Goal: Feedback & Contribution: Leave review/rating

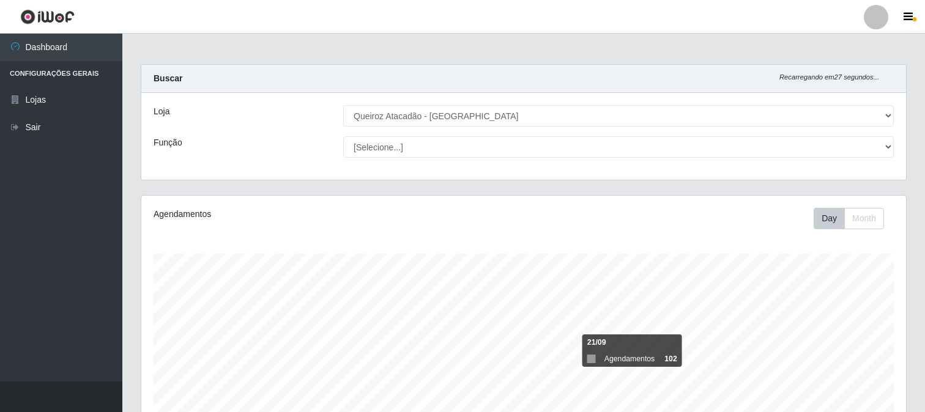
select select "464"
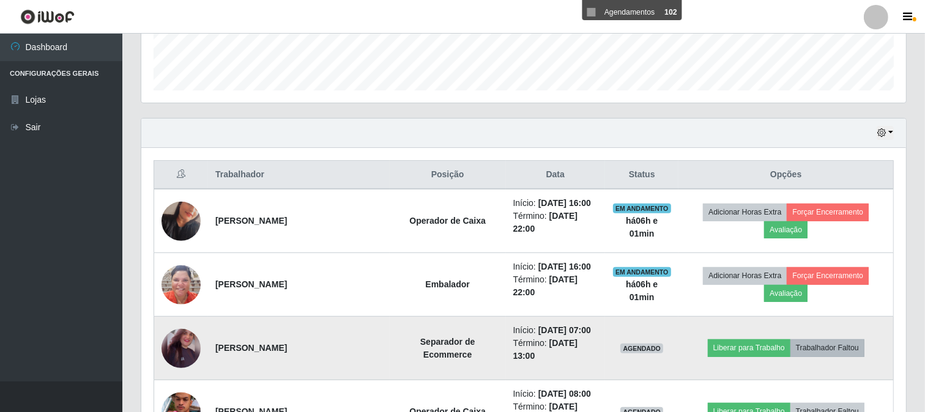
scroll to position [346, 0]
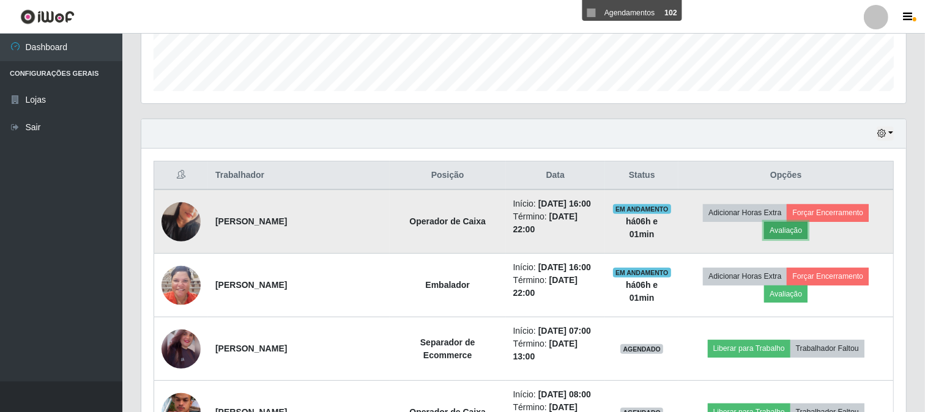
click at [786, 234] on button "Avaliação" at bounding box center [785, 230] width 43 height 17
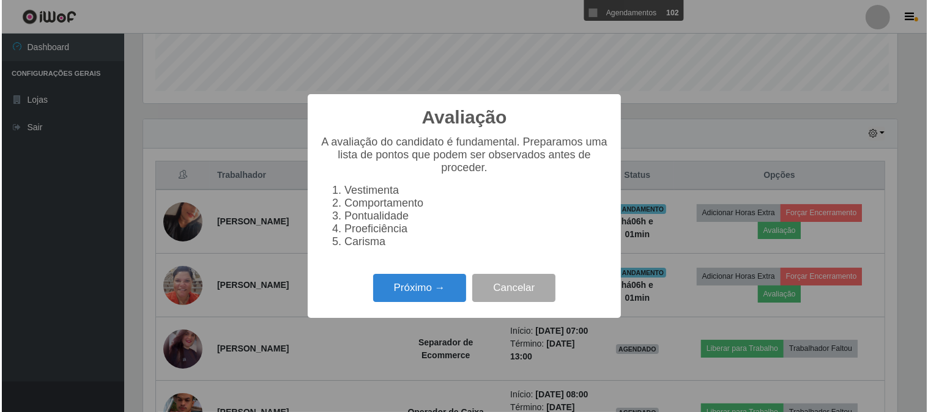
scroll to position [253, 757]
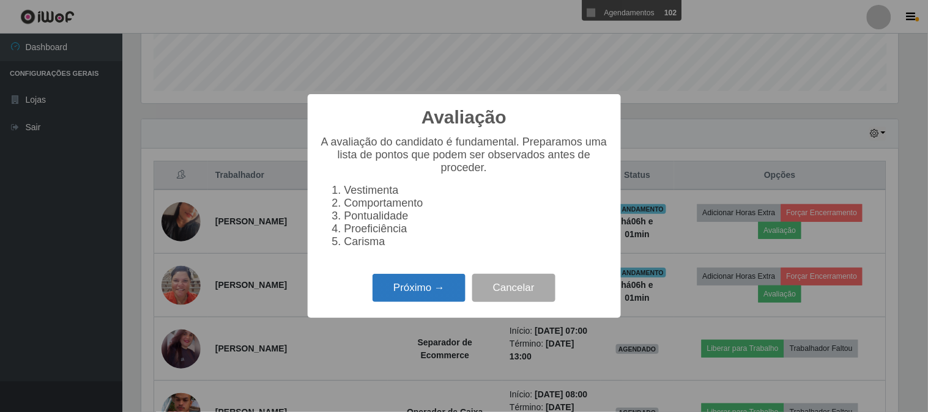
click at [382, 292] on button "Próximo →" at bounding box center [419, 288] width 93 height 29
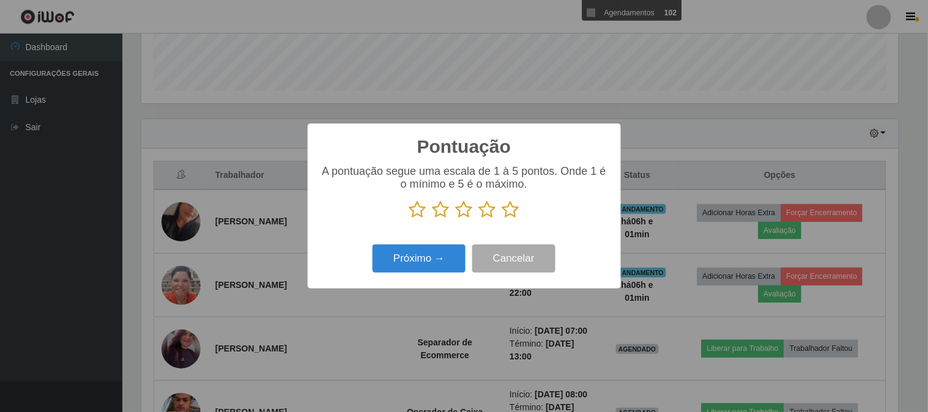
click at [507, 206] on icon at bounding box center [510, 210] width 17 height 18
click at [502, 219] on input "radio" at bounding box center [502, 219] width 0 height 0
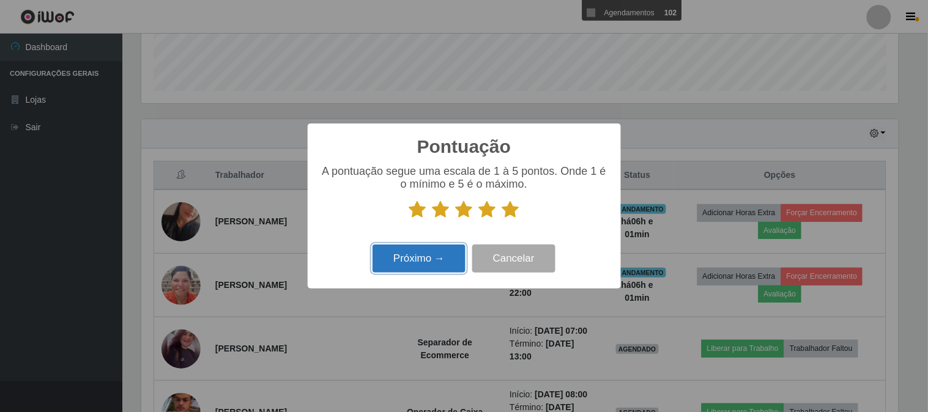
click at [408, 255] on button "Próximo →" at bounding box center [419, 259] width 93 height 29
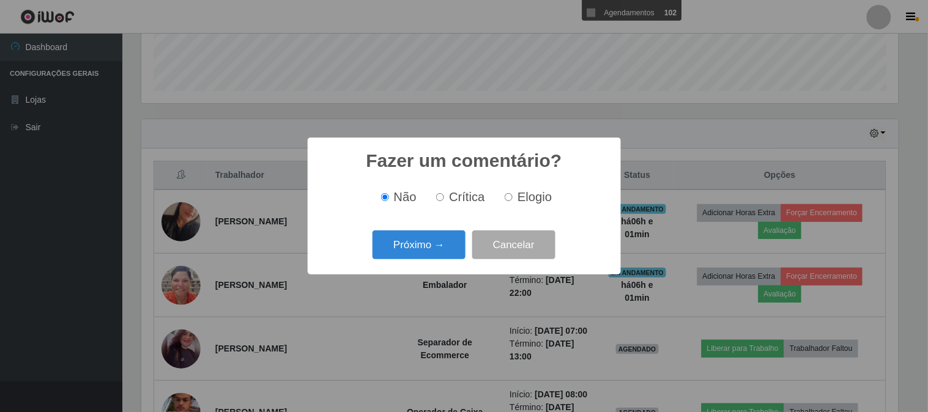
click at [510, 198] on input "Elogio" at bounding box center [509, 197] width 8 height 8
radio input "true"
click at [433, 259] on button "Próximo →" at bounding box center [419, 245] width 93 height 29
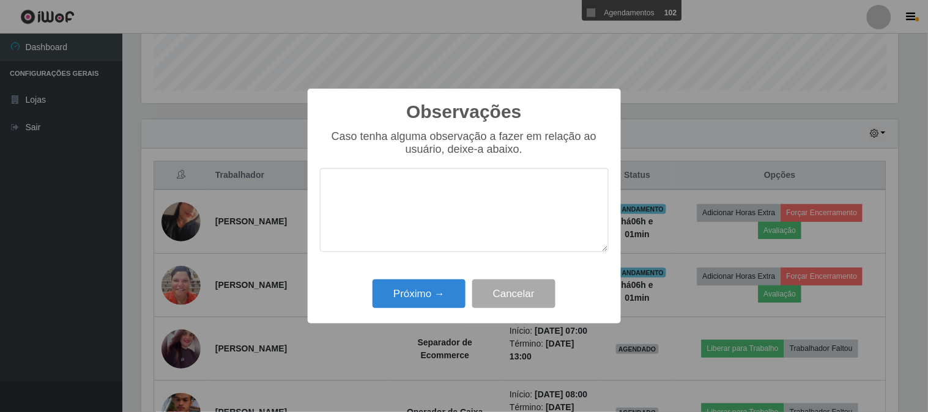
click at [465, 193] on textarea at bounding box center [464, 210] width 289 height 84
type textarea "PONTUAL E AGIL"
click at [405, 307] on button "Próximo →" at bounding box center [419, 294] width 93 height 29
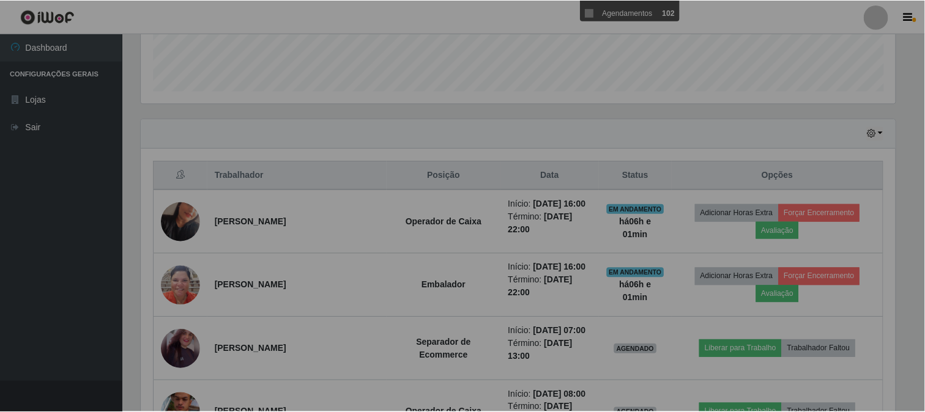
scroll to position [253, 765]
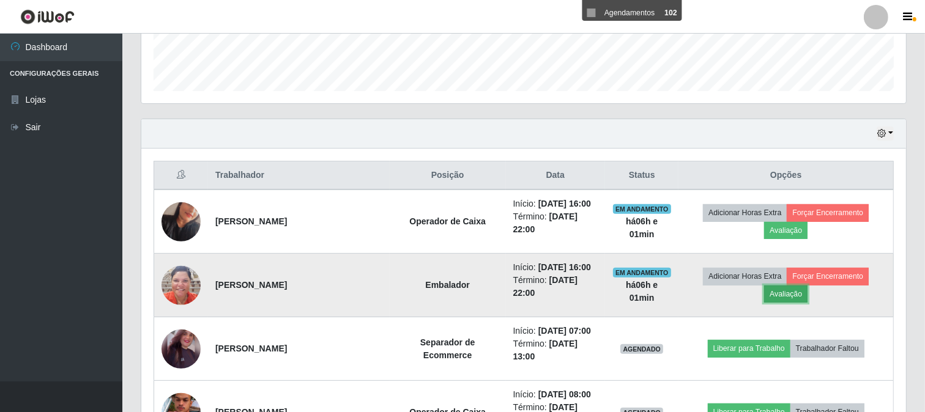
click at [778, 292] on button "Avaliação" at bounding box center [785, 294] width 43 height 17
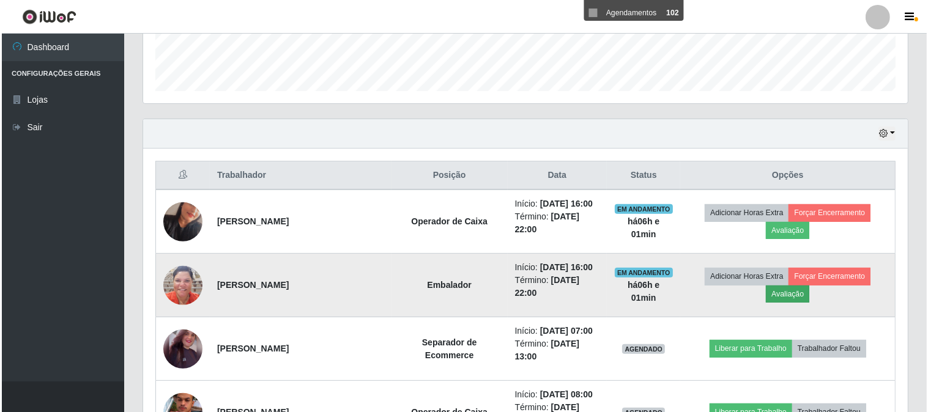
scroll to position [253, 757]
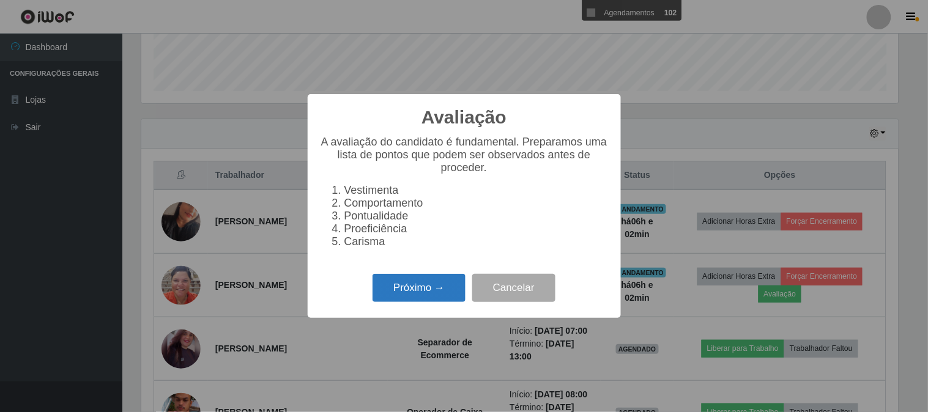
click at [390, 303] on button "Próximo →" at bounding box center [419, 288] width 93 height 29
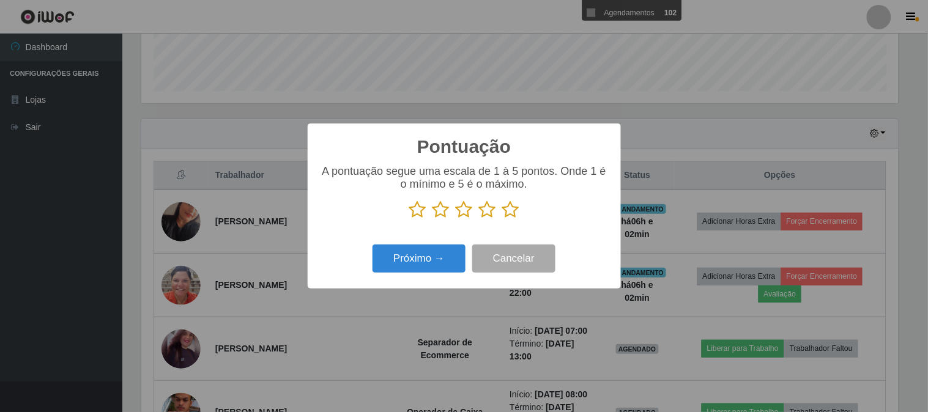
scroll to position [611530, 611027]
click at [518, 215] on icon at bounding box center [510, 210] width 17 height 18
click at [502, 219] on input "radio" at bounding box center [502, 219] width 0 height 0
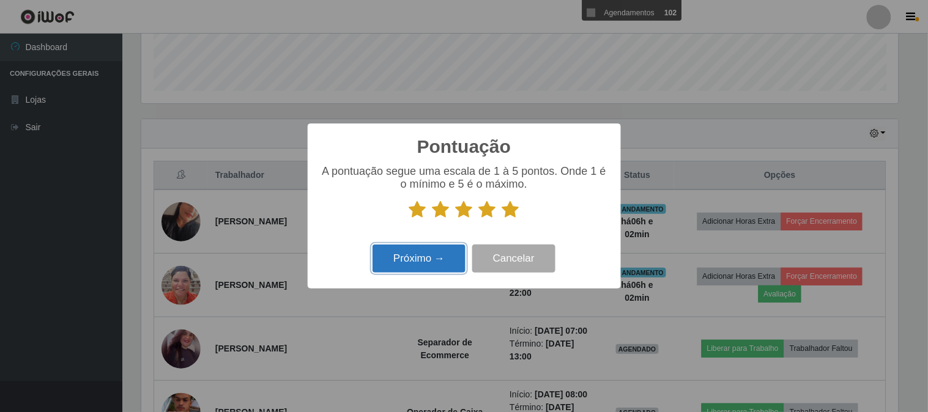
click at [443, 255] on button "Próximo →" at bounding box center [419, 259] width 93 height 29
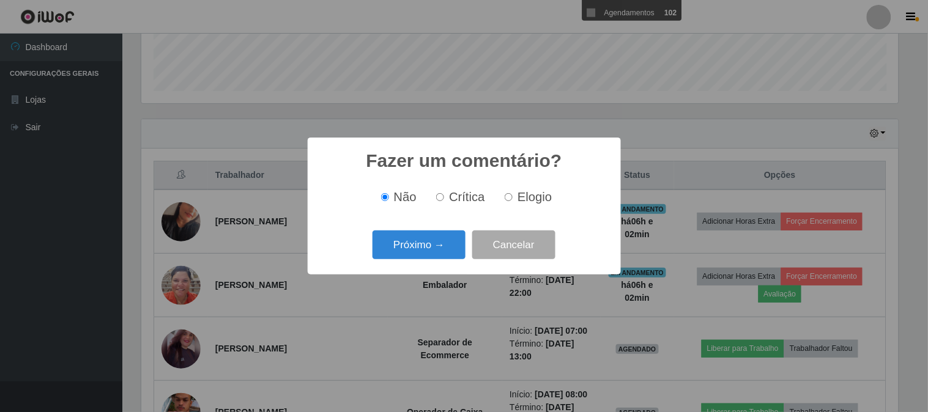
click at [507, 196] on input "Elogio" at bounding box center [509, 197] width 8 height 8
radio input "true"
click at [432, 234] on button "Próximo →" at bounding box center [419, 245] width 93 height 29
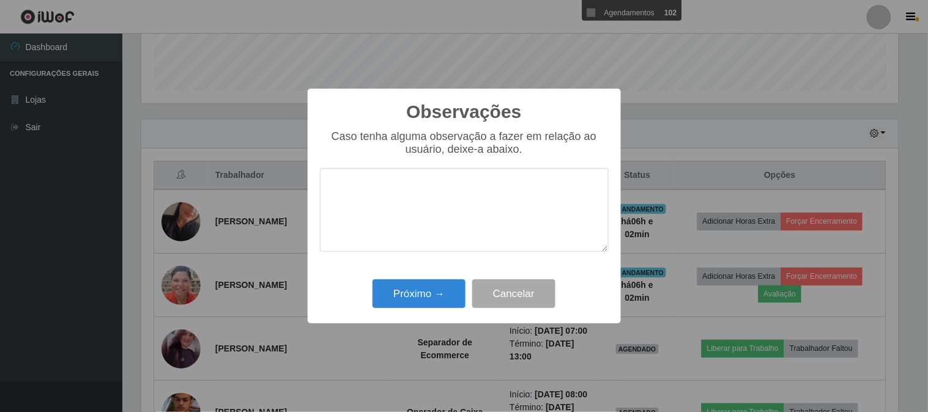
click at [451, 203] on textarea at bounding box center [464, 210] width 289 height 84
type textarea "PROATIVA E PONTUAL"
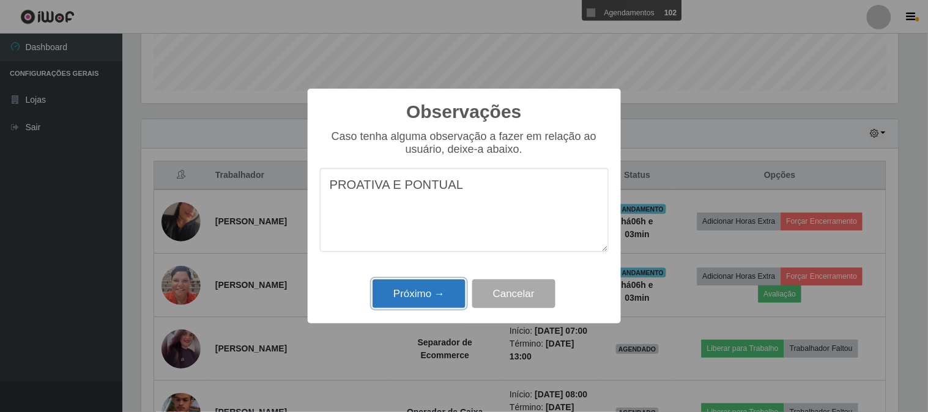
click at [449, 298] on button "Próximo →" at bounding box center [419, 294] width 93 height 29
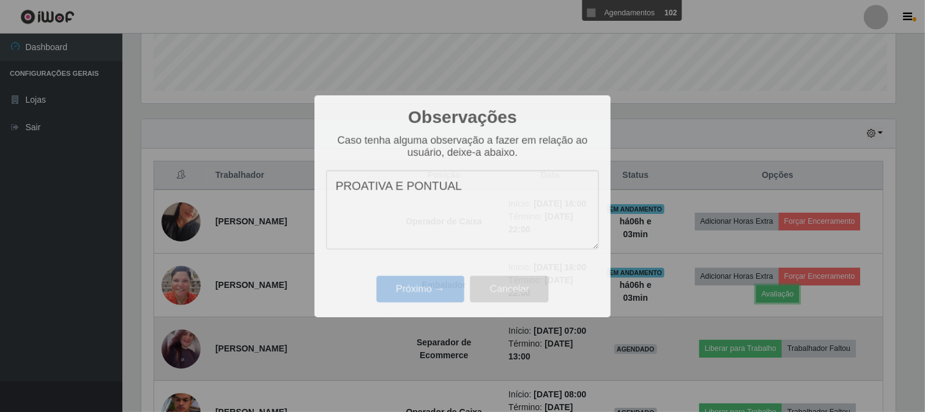
scroll to position [253, 765]
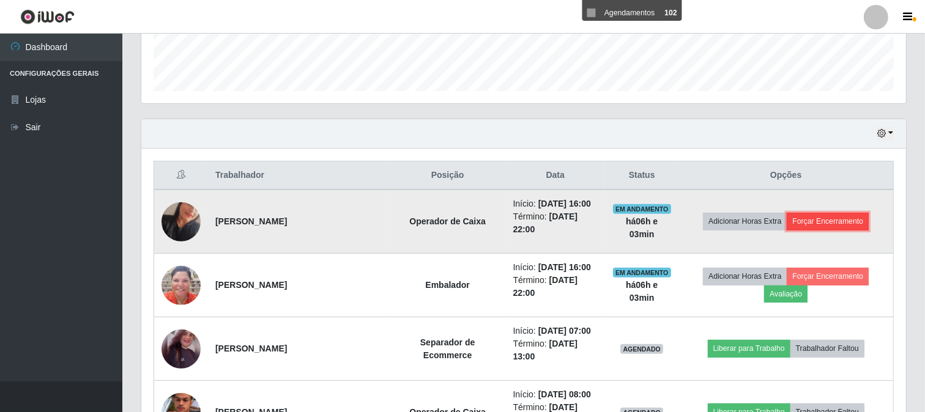
click at [804, 220] on button "Forçar Encerramento" at bounding box center [828, 221] width 82 height 17
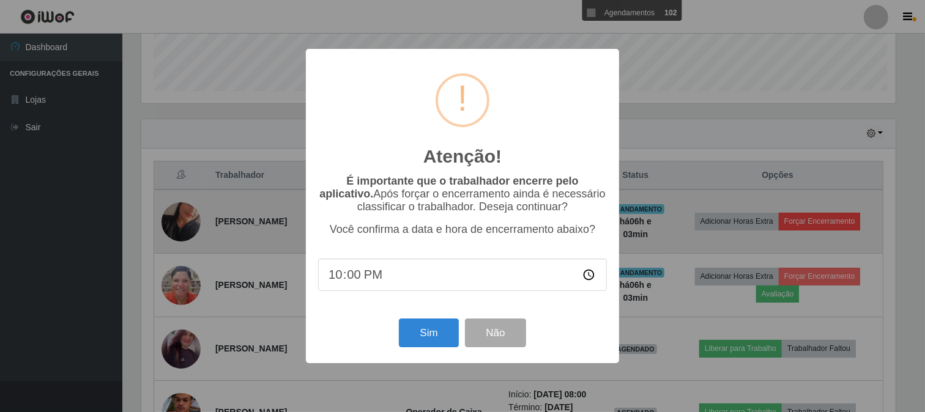
scroll to position [253, 757]
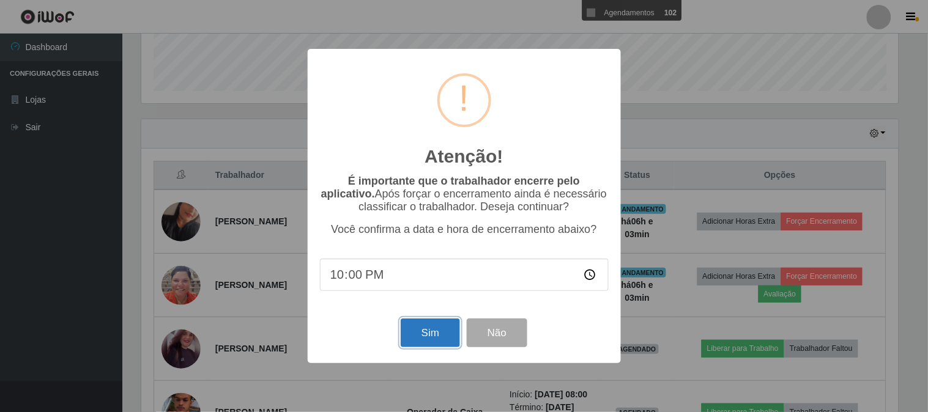
click at [418, 325] on button "Sim" at bounding box center [430, 333] width 59 height 29
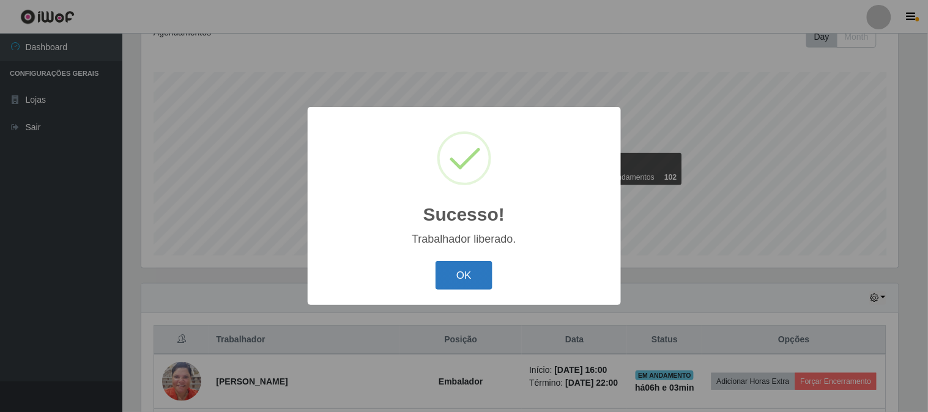
click at [454, 276] on button "OK" at bounding box center [464, 275] width 57 height 29
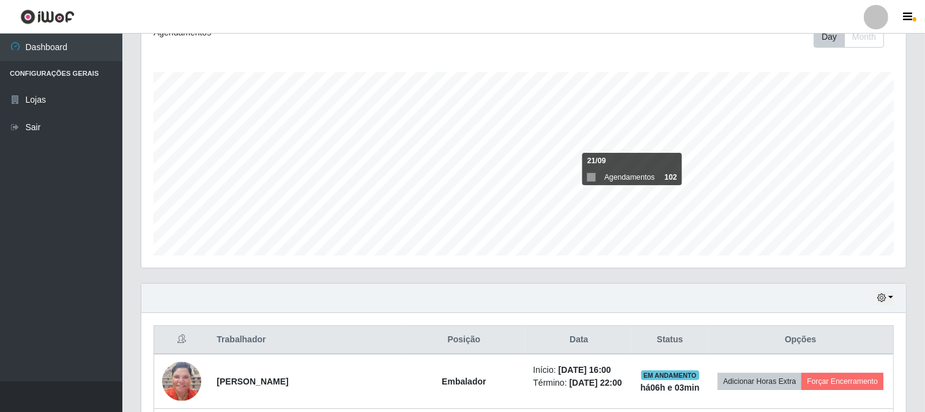
scroll to position [318, 0]
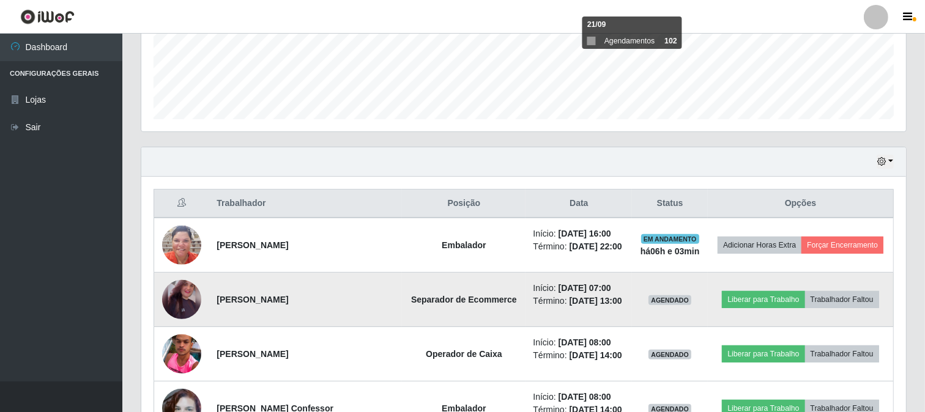
click at [185, 291] on img at bounding box center [181, 299] width 39 height 49
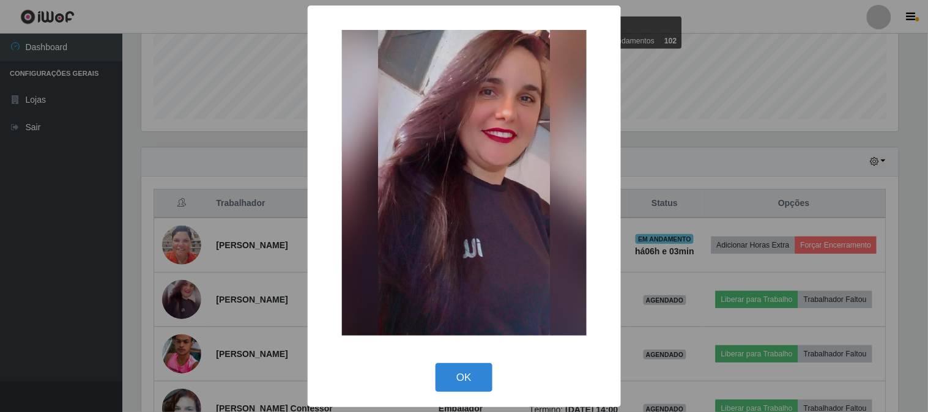
click at [761, 179] on div "× OK Cancel" at bounding box center [464, 206] width 928 height 412
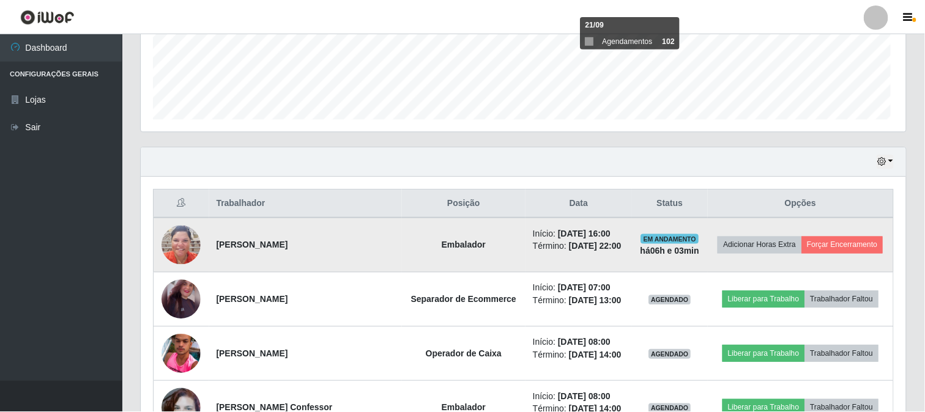
scroll to position [253, 765]
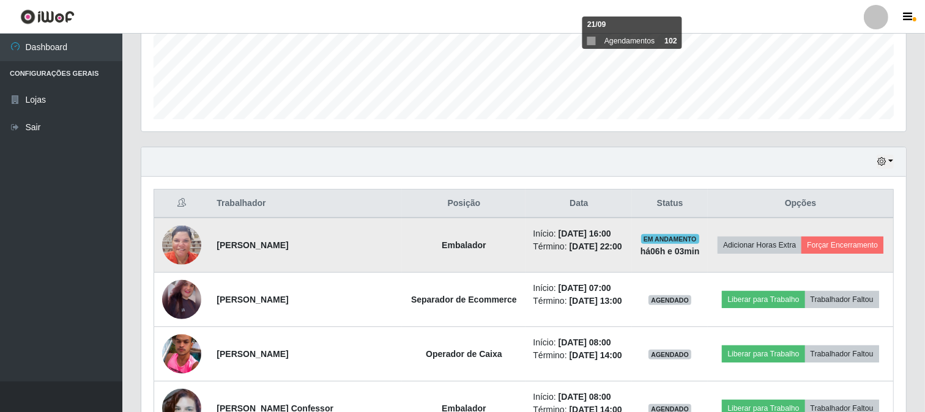
click at [848, 255] on td "Adicionar Horas Extra Forçar Encerramento" at bounding box center [800, 245] width 185 height 55
click at [847, 252] on button "Forçar Encerramento" at bounding box center [842, 245] width 82 height 17
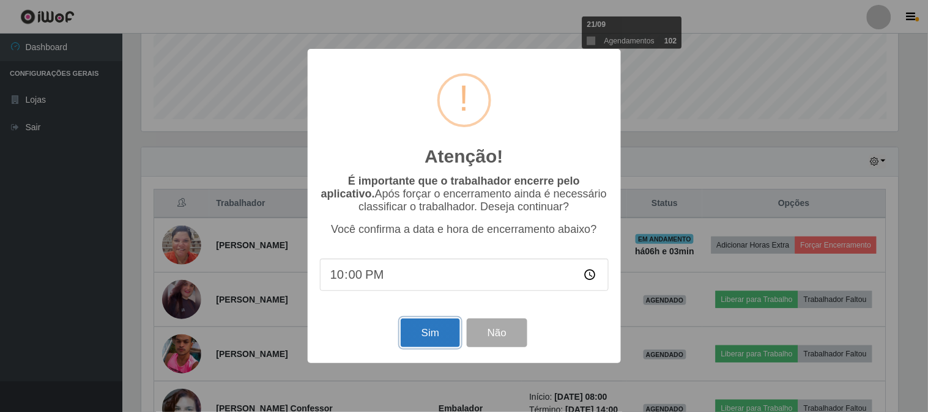
click at [433, 346] on button "Sim" at bounding box center [430, 333] width 59 height 29
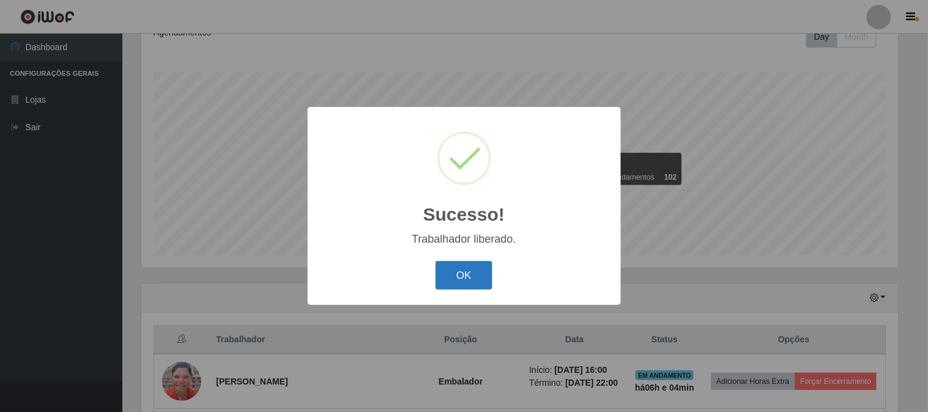
click at [477, 285] on button "OK" at bounding box center [464, 275] width 57 height 29
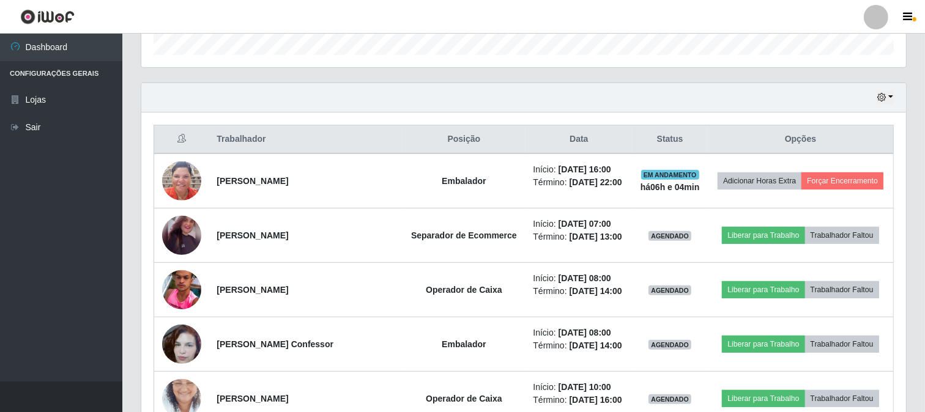
scroll to position [454, 0]
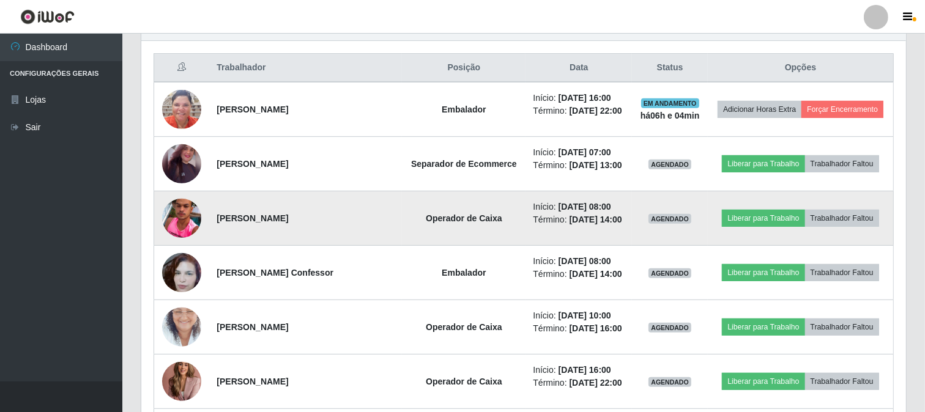
click at [180, 223] on img at bounding box center [181, 219] width 39 height 48
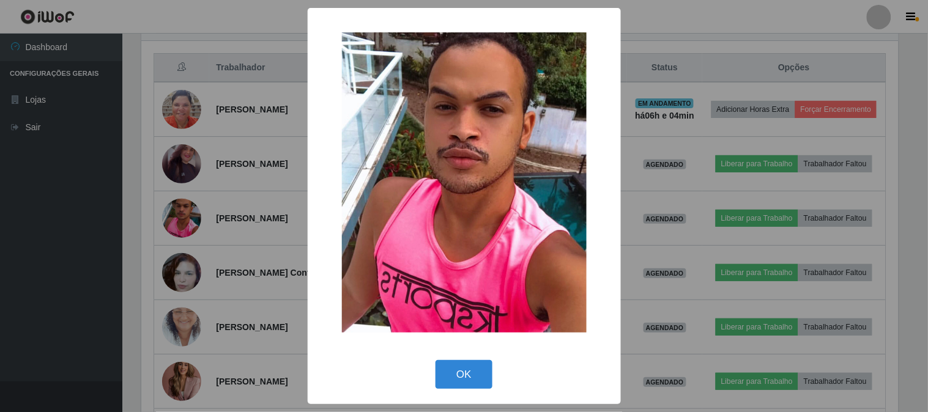
click at [234, 195] on div "× OK Cancel" at bounding box center [464, 206] width 928 height 412
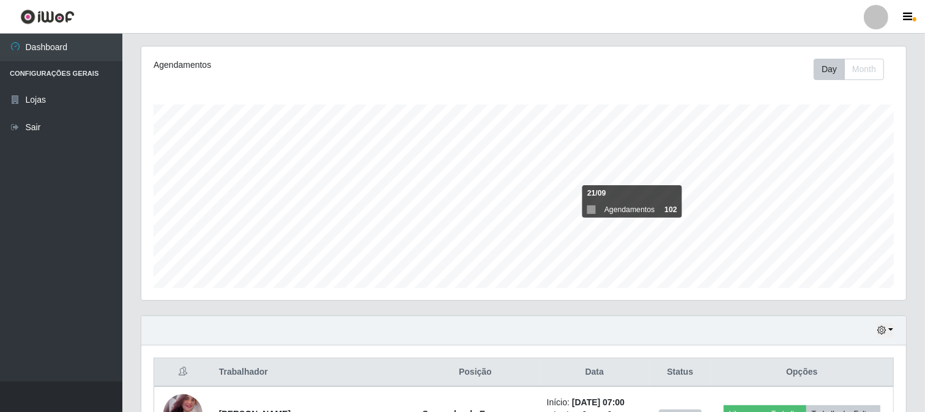
scroll to position [0, 0]
